Goal: Download file/media

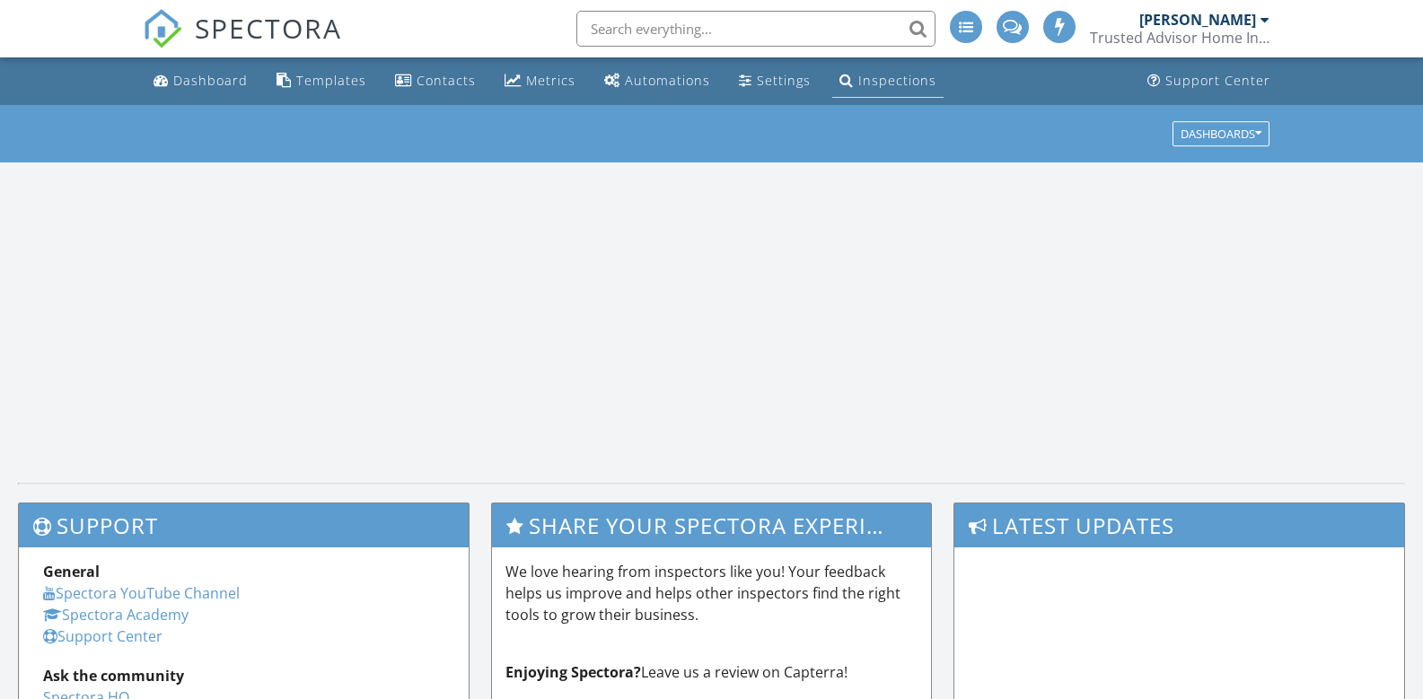
click at [899, 84] on div "Inspections" at bounding box center [897, 80] width 78 height 17
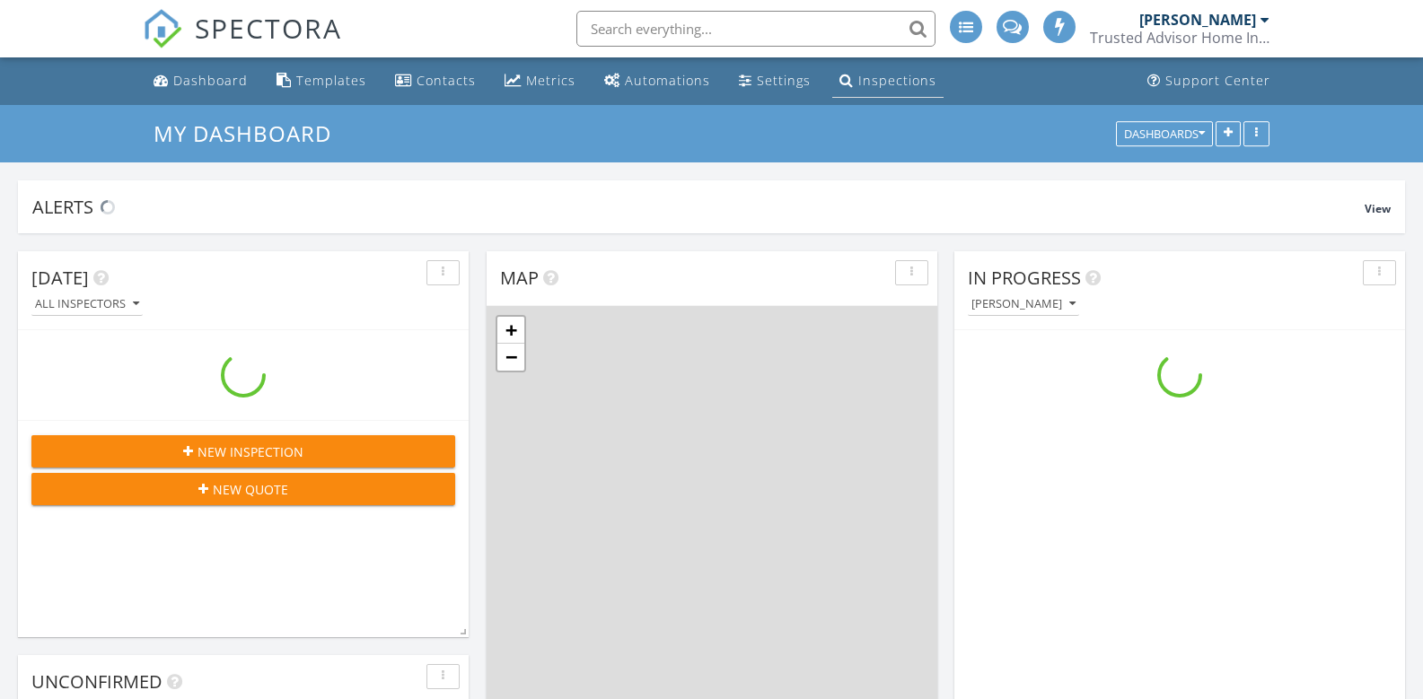
scroll to position [1706, 1450]
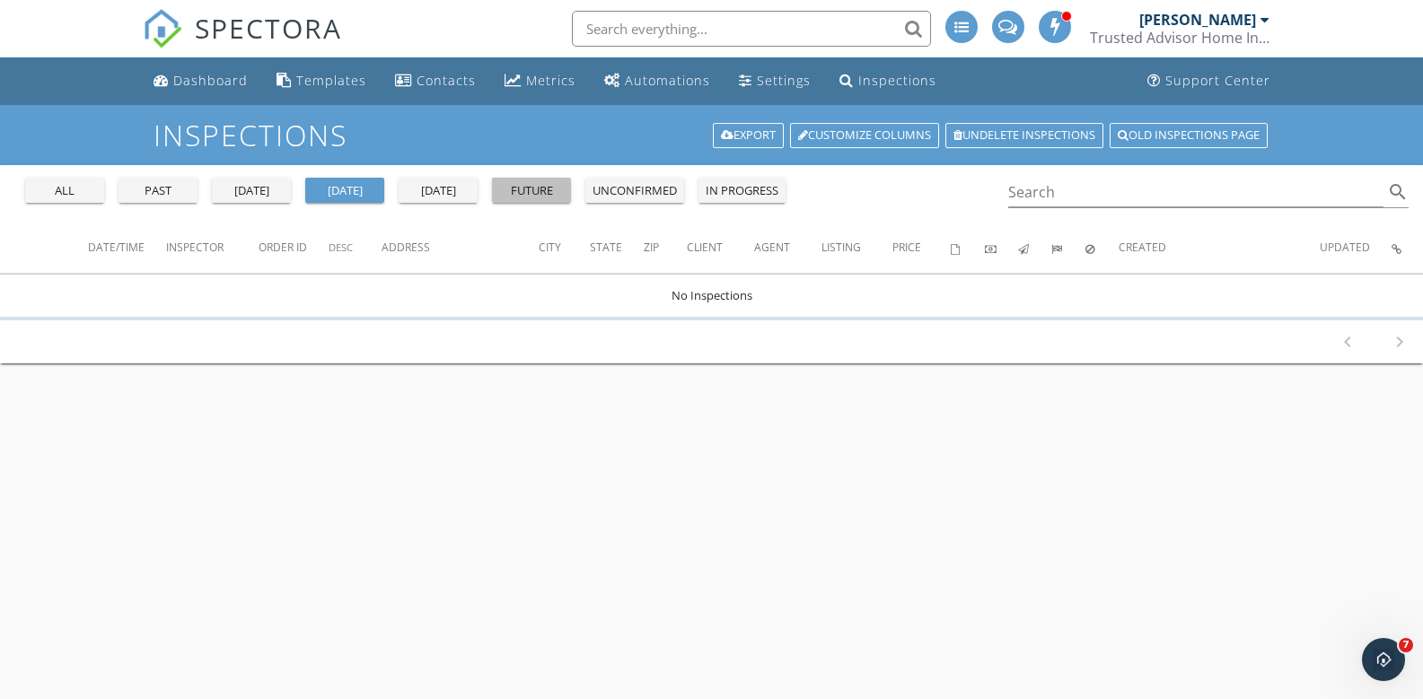
click at [556, 191] on div "future" at bounding box center [531, 191] width 65 height 18
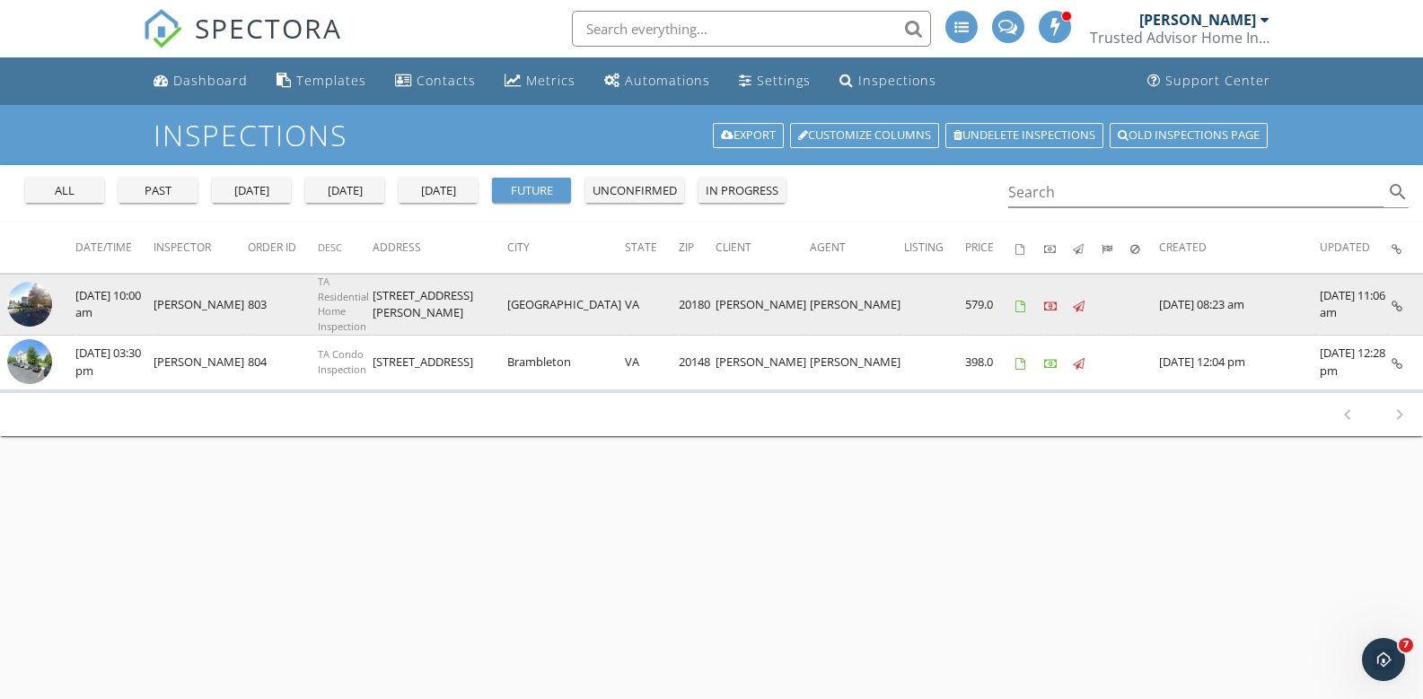
click at [101, 314] on td "09/30/2025 10:00 am" at bounding box center [114, 304] width 78 height 61
click at [42, 305] on img at bounding box center [29, 304] width 45 height 45
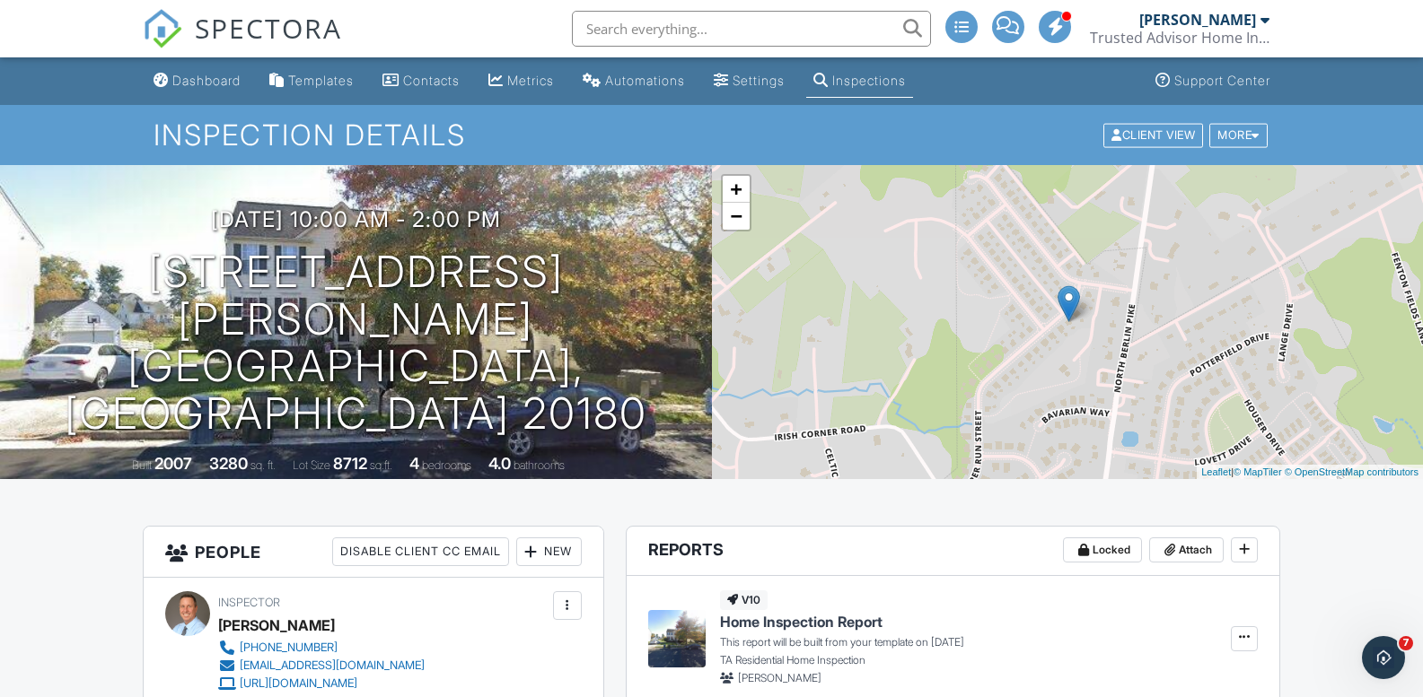
click at [898, 84] on div "Inspections" at bounding box center [869, 80] width 74 height 15
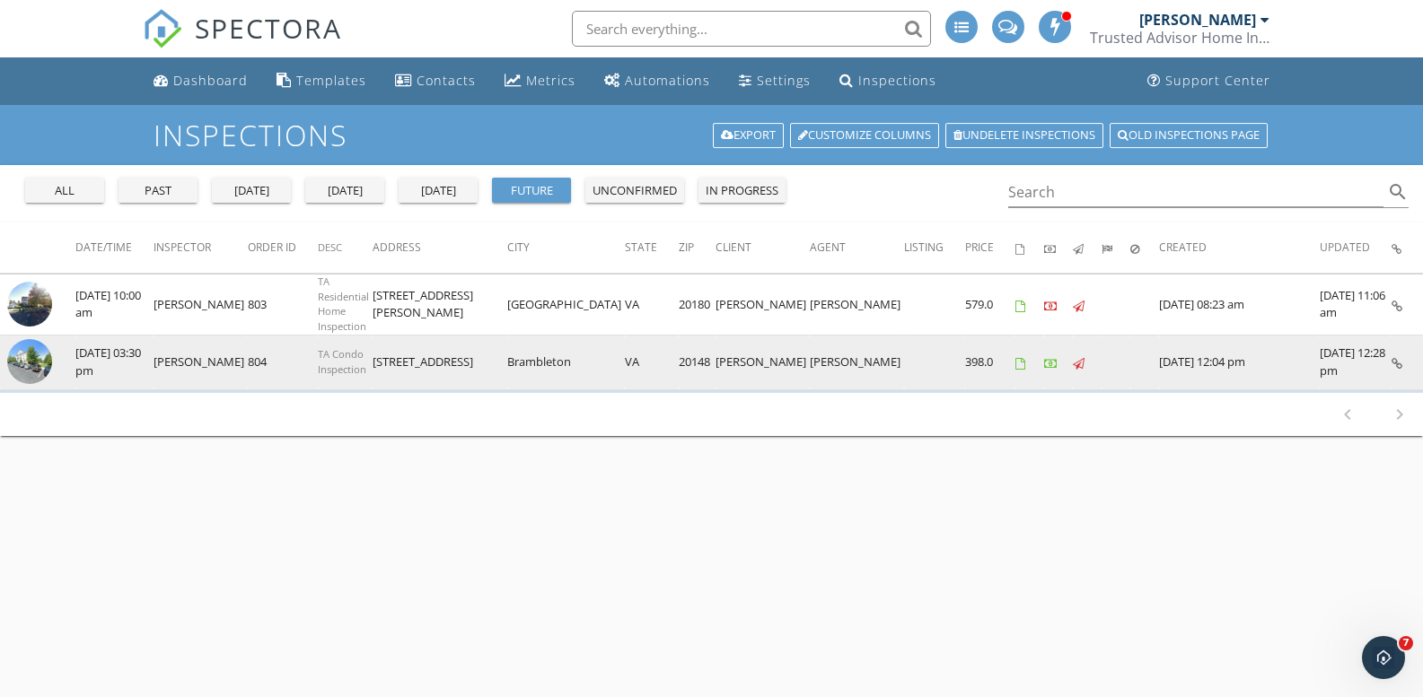
click at [34, 355] on img at bounding box center [29, 361] width 45 height 45
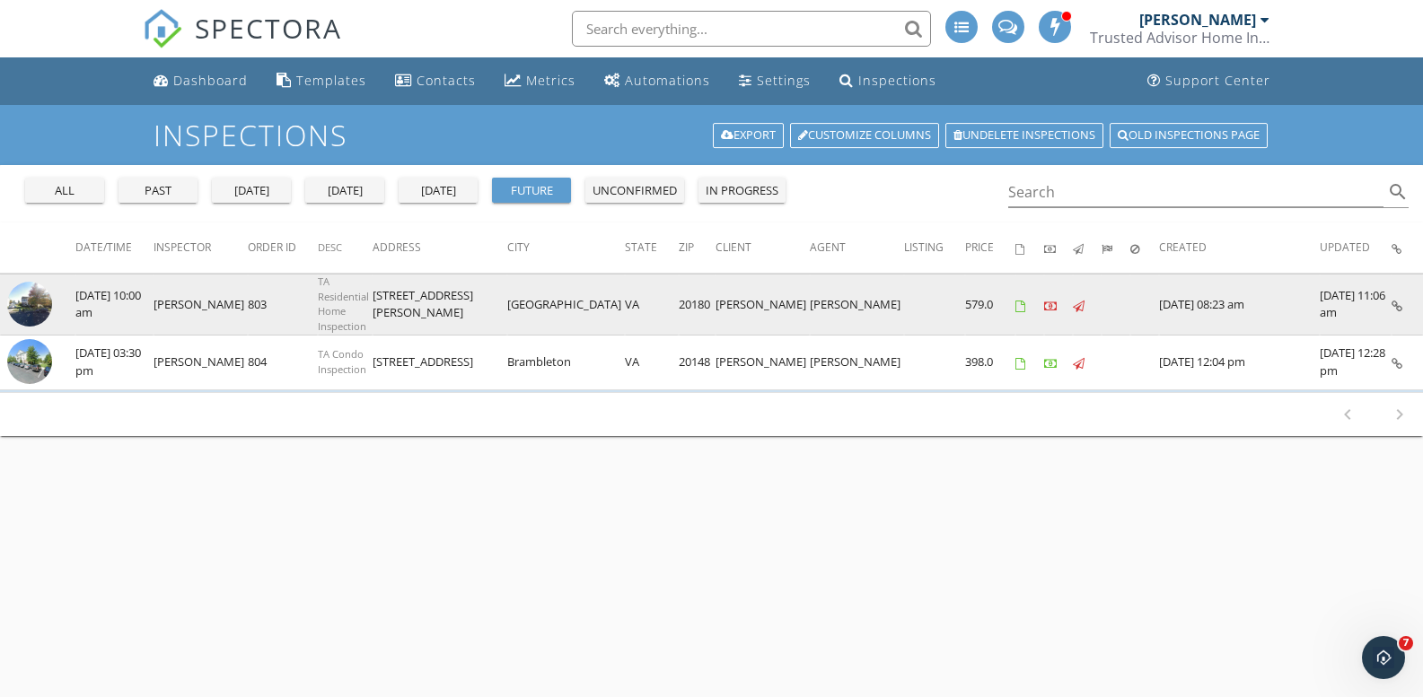
click at [18, 298] on img at bounding box center [29, 304] width 45 height 45
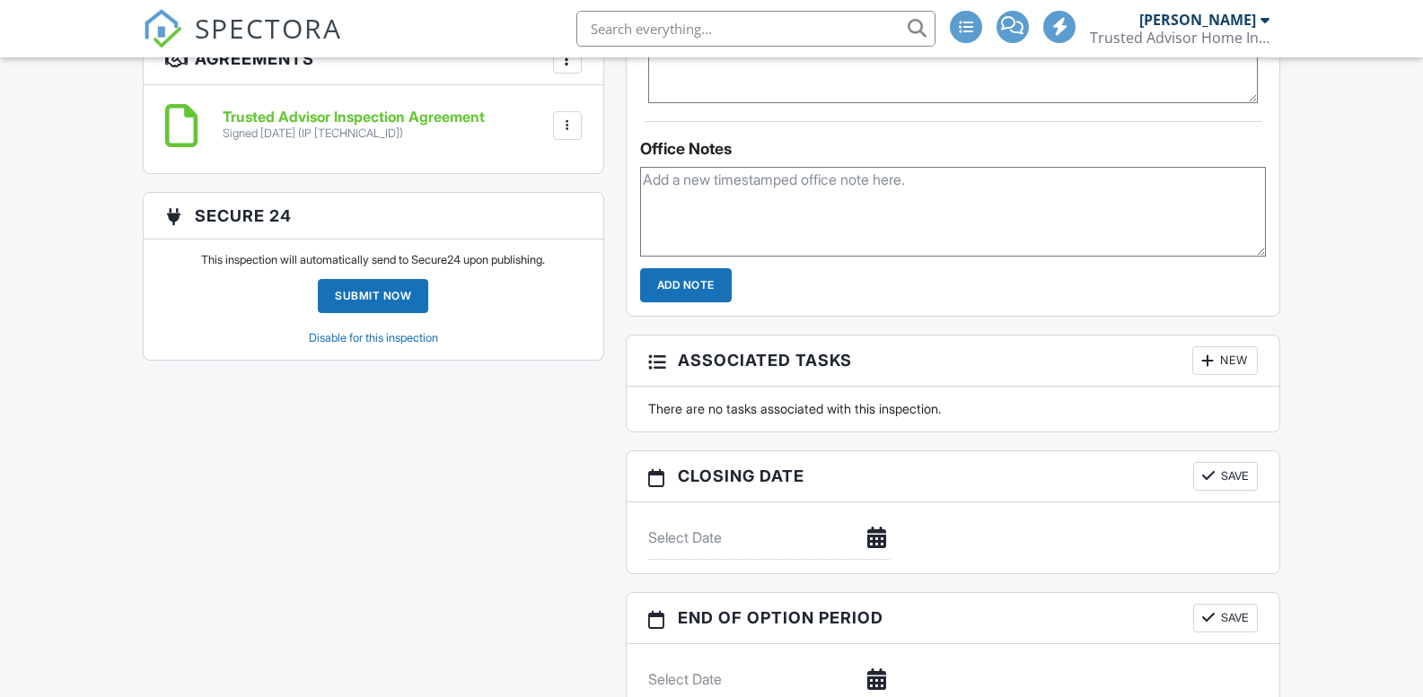
scroll to position [1311, 0]
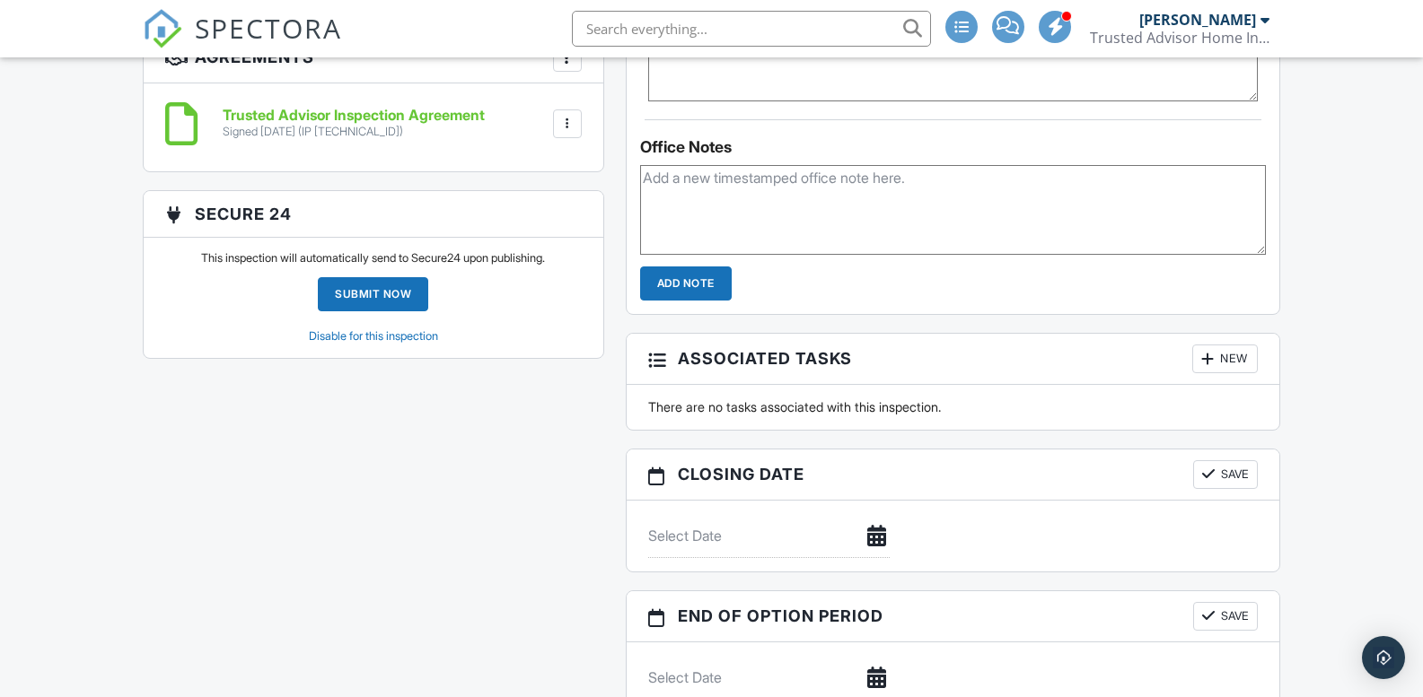
click at [565, 129] on div at bounding box center [567, 124] width 18 height 18
click at [526, 263] on li "Download" at bounding box center [520, 263] width 102 height 45
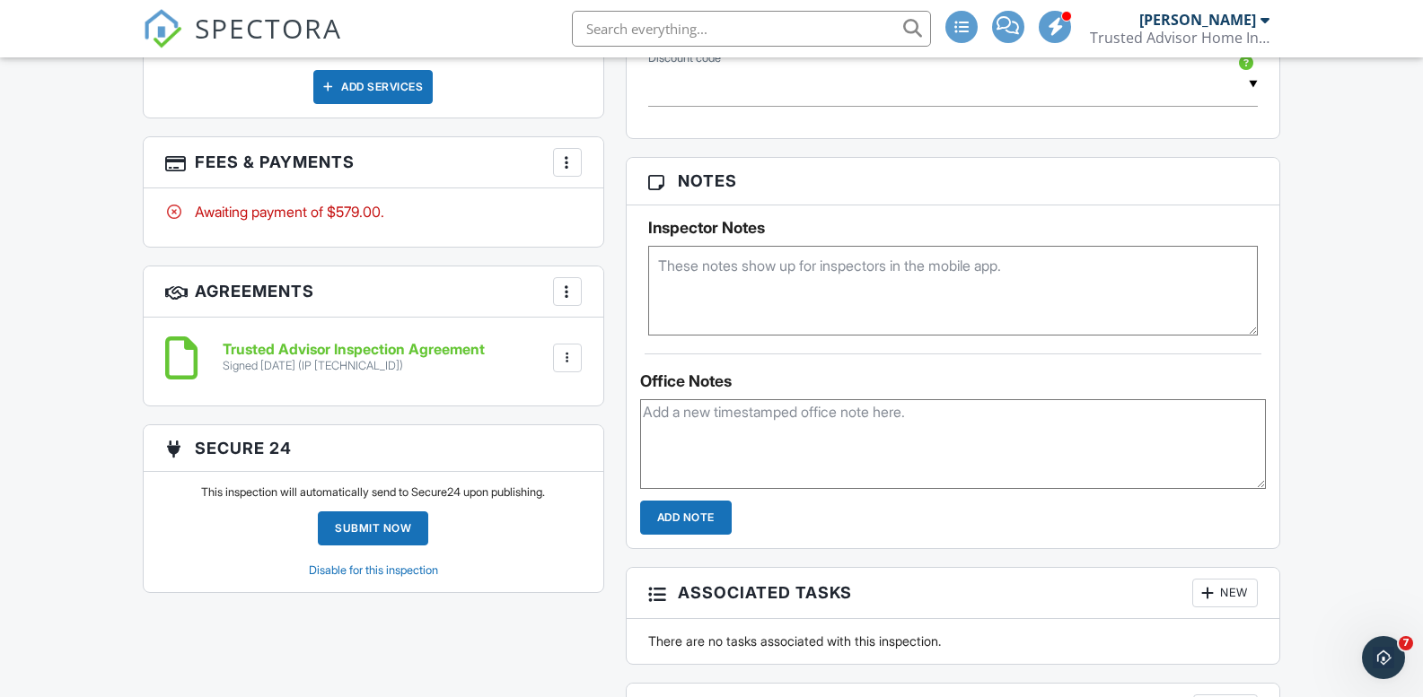
click at [573, 352] on div at bounding box center [567, 358] width 18 height 18
click at [542, 503] on li "Download" at bounding box center [520, 497] width 102 height 45
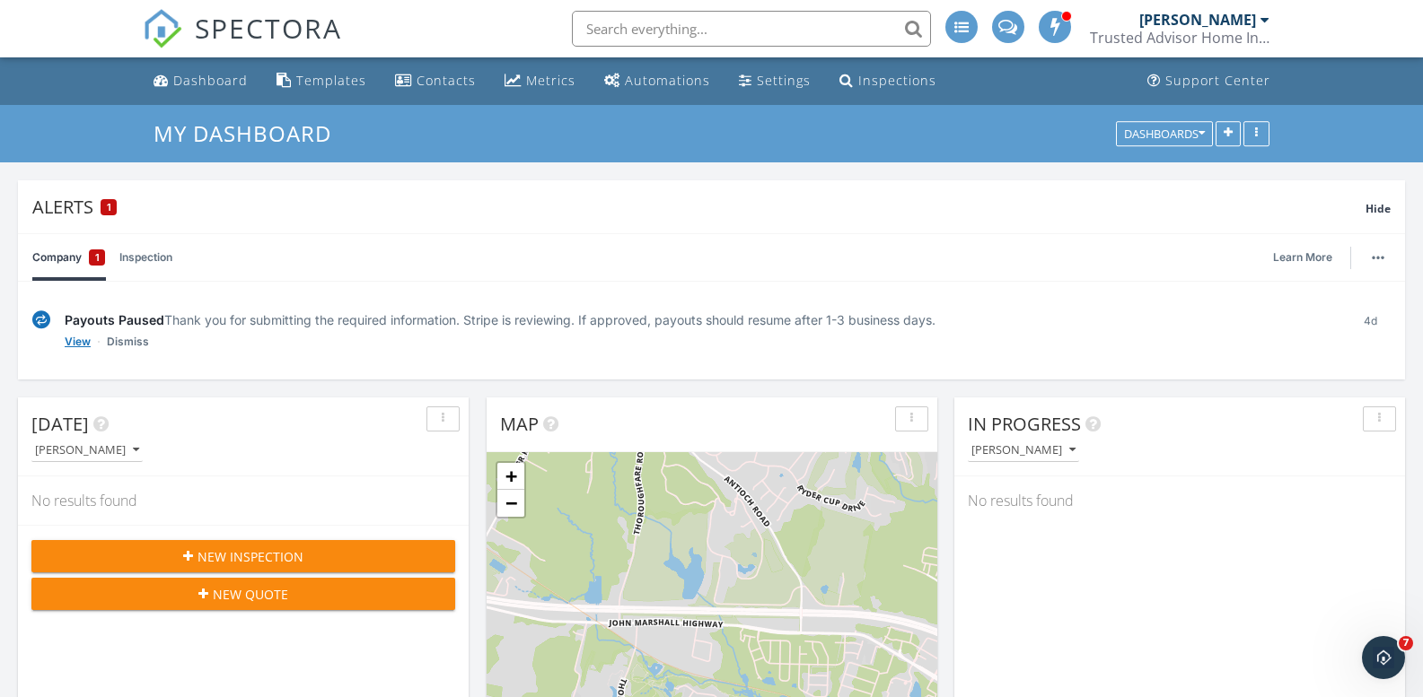
click at [75, 340] on link "View" at bounding box center [78, 342] width 26 height 18
